Goal: Information Seeking & Learning: Learn about a topic

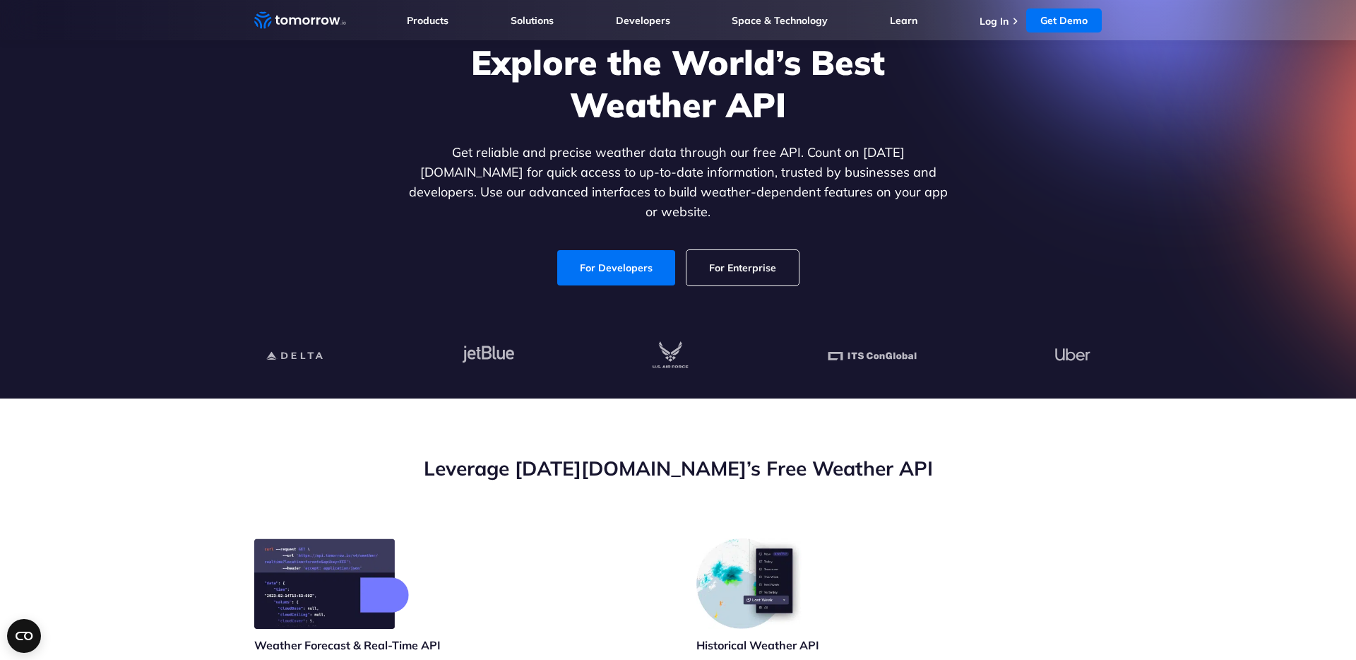
scroll to position [189, 0]
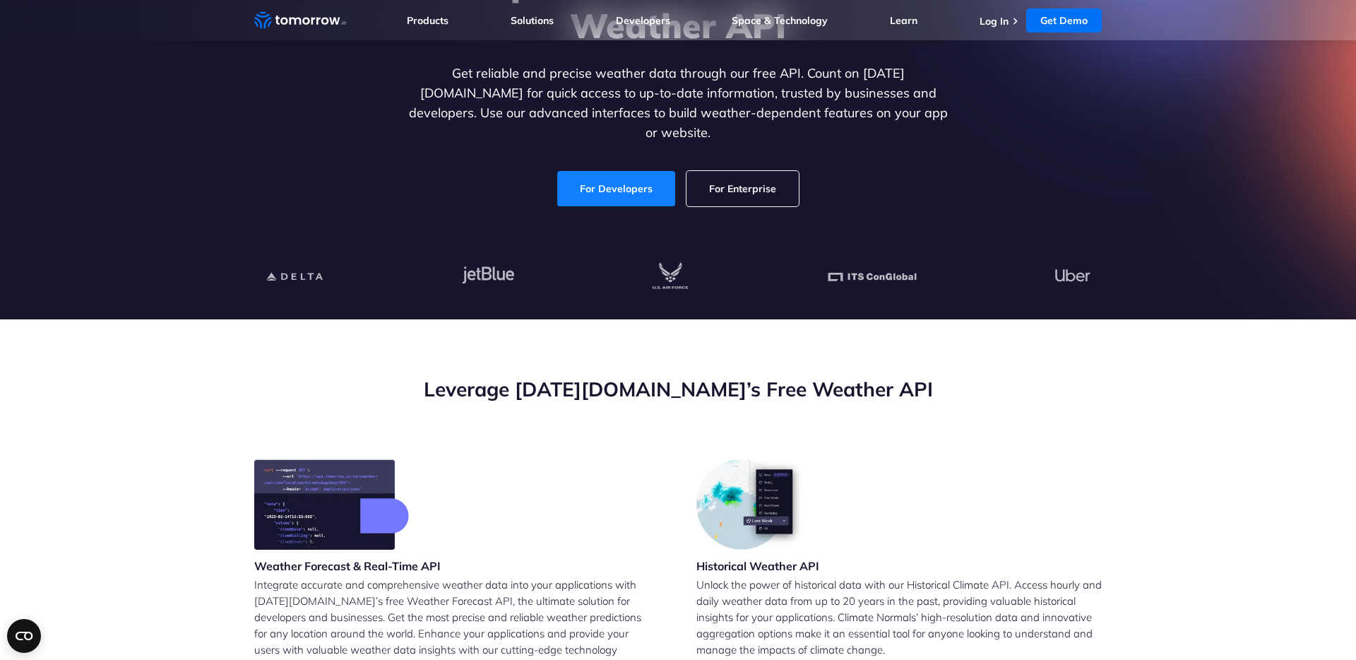
drag, startPoint x: 620, startPoint y: 150, endPoint x: 620, endPoint y: 161, distance: 11.3
click at [620, 150] on div "Explore the World’s Best Weather API Get reliable and precise weather data thro…" at bounding box center [677, 84] width 545 height 244
click at [620, 171] on link "For Developers" at bounding box center [616, 188] width 118 height 35
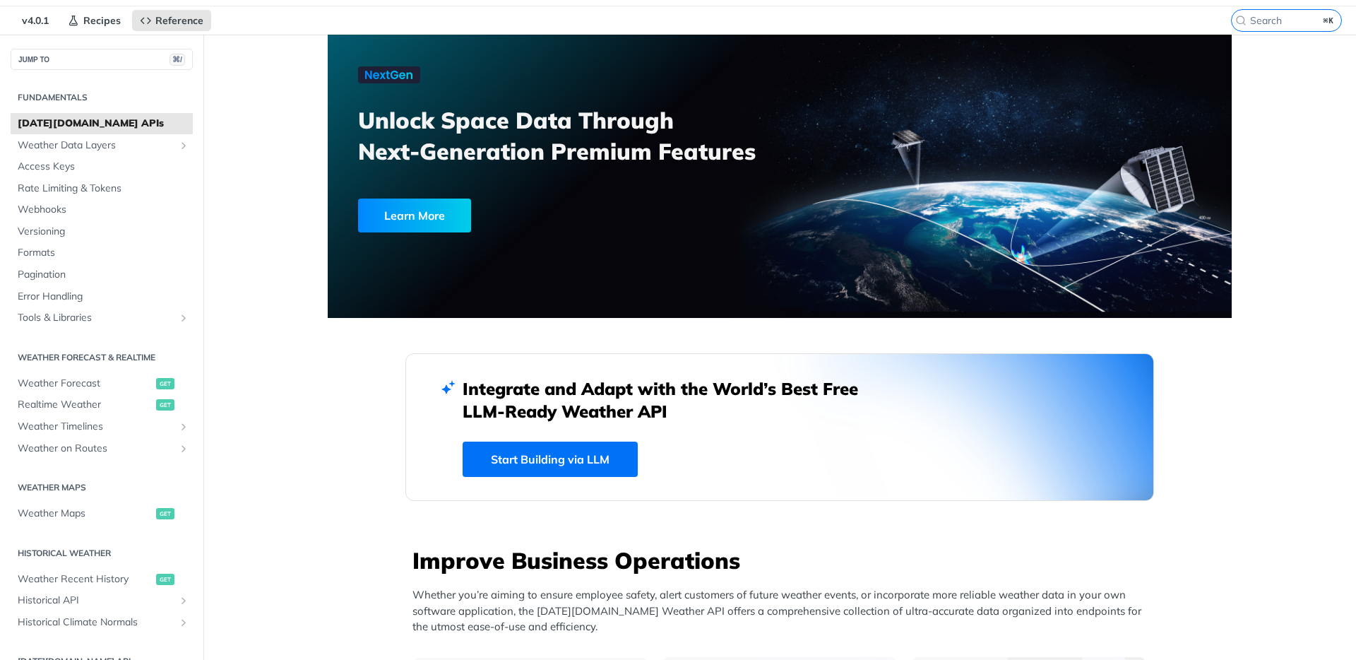
scroll to position [42, 0]
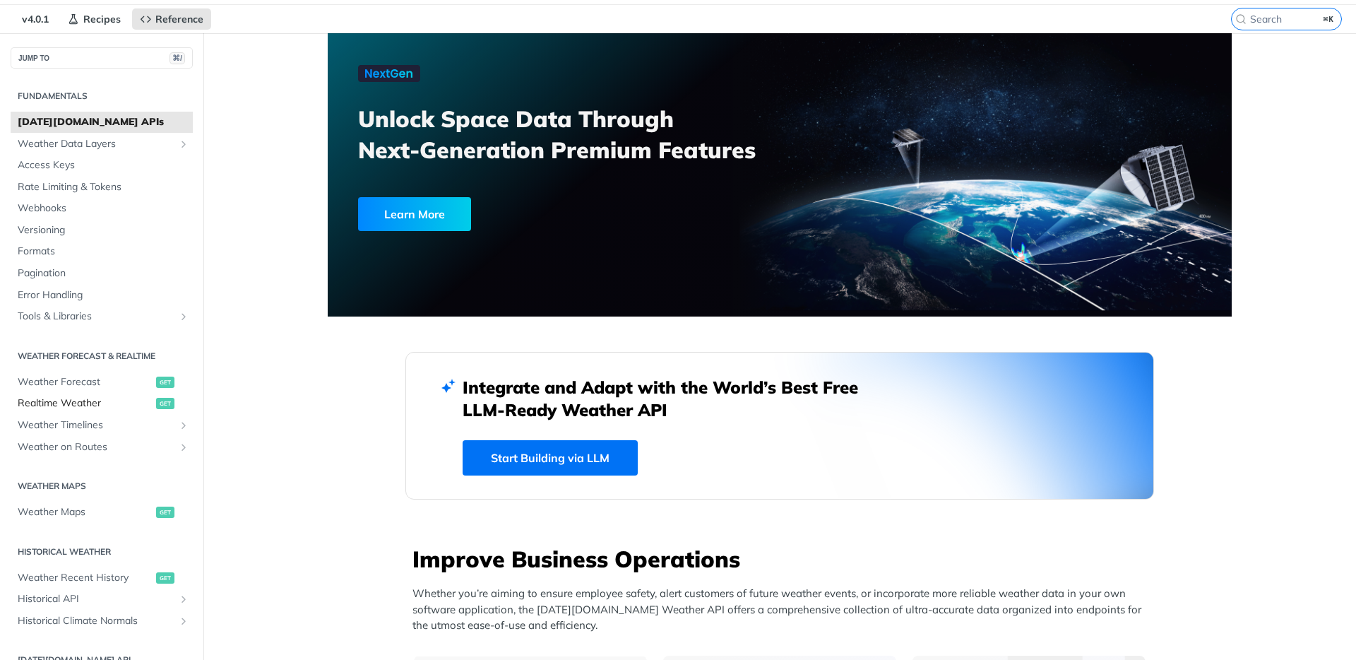
click at [165, 404] on span "get" at bounding box center [165, 403] width 18 height 11
